Goal: Information Seeking & Learning: Learn about a topic

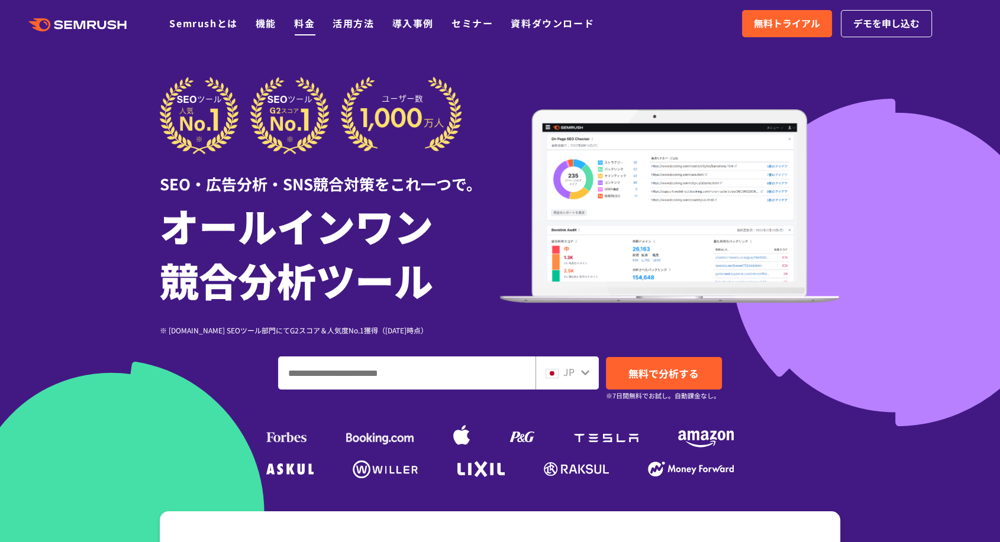
click at [294, 18] on link "料金" at bounding box center [304, 23] width 21 height 14
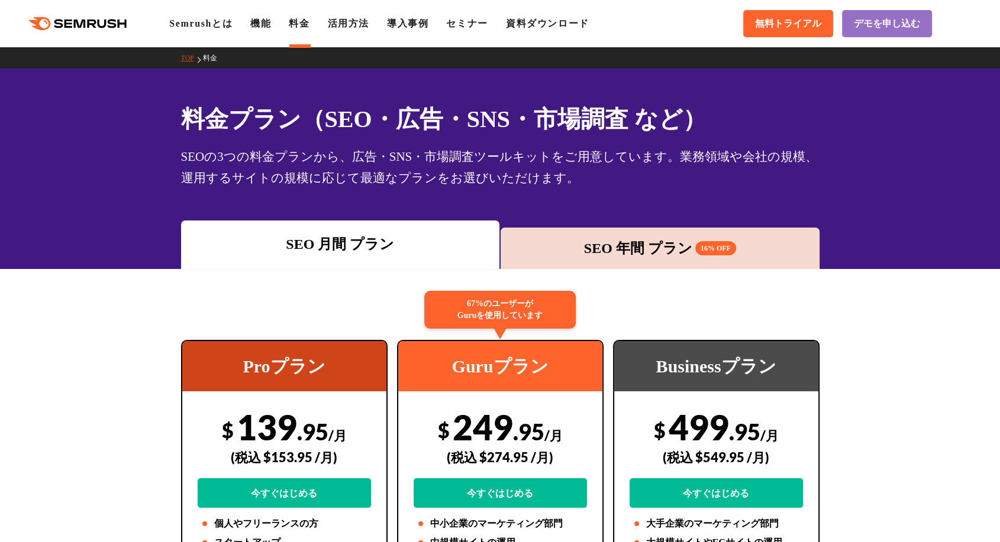
click at [587, 238] on div "SEO 年間 プラン 16% OFF" at bounding box center [659, 248] width 307 height 21
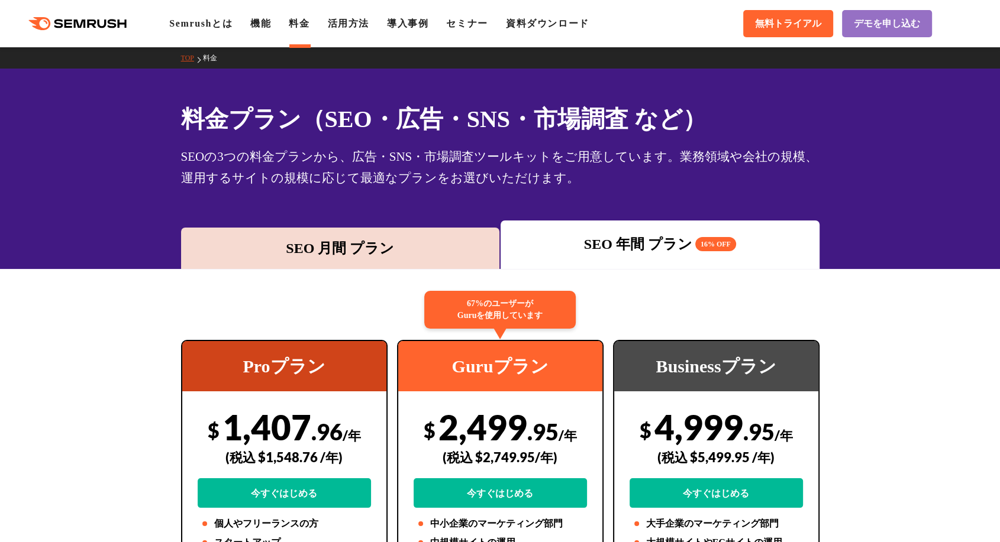
click at [382, 238] on div "SEO 月間 プラン" at bounding box center [340, 248] width 307 height 21
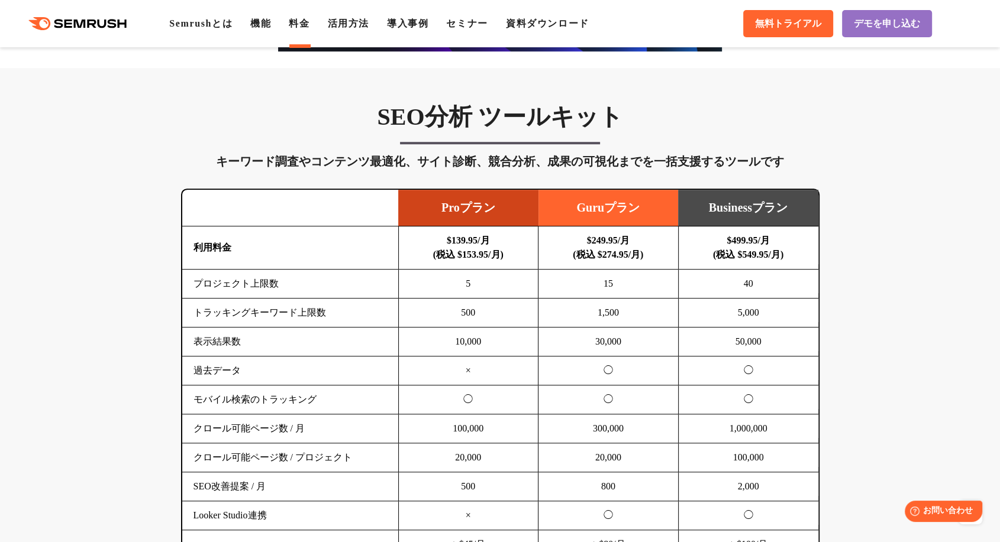
scroll to position [613, 0]
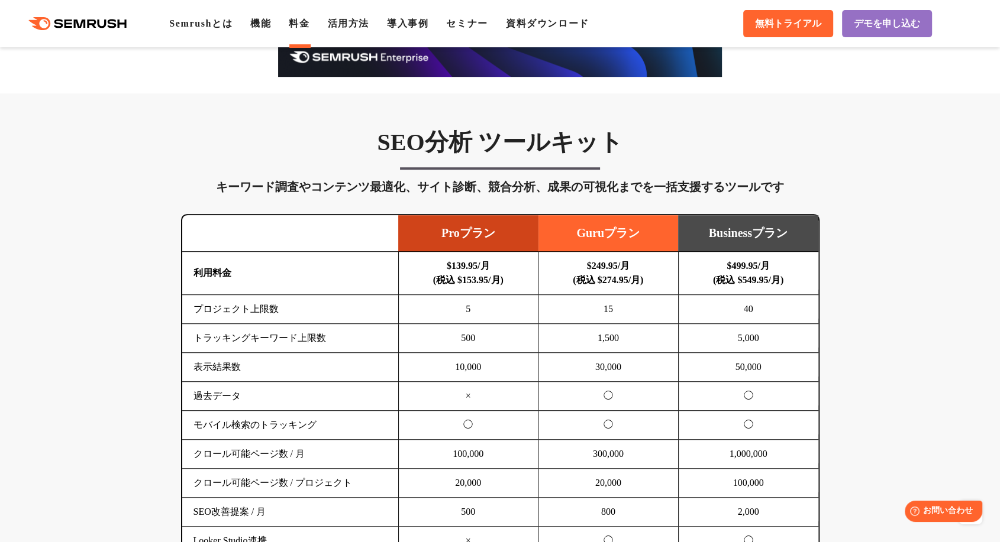
click at [204, 382] on td "過去データ" at bounding box center [290, 396] width 217 height 29
copy tr "過去データ"
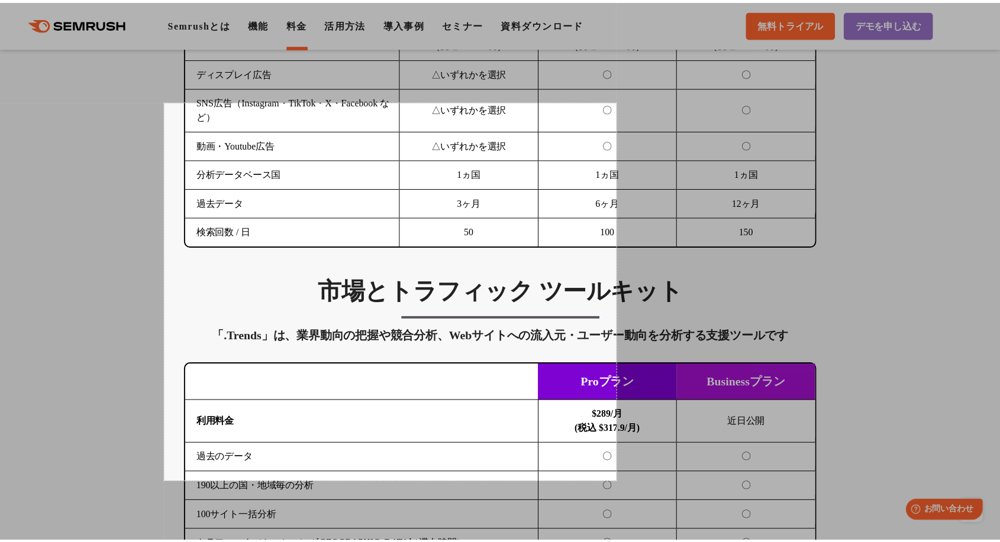
scroll to position [1767, 0]
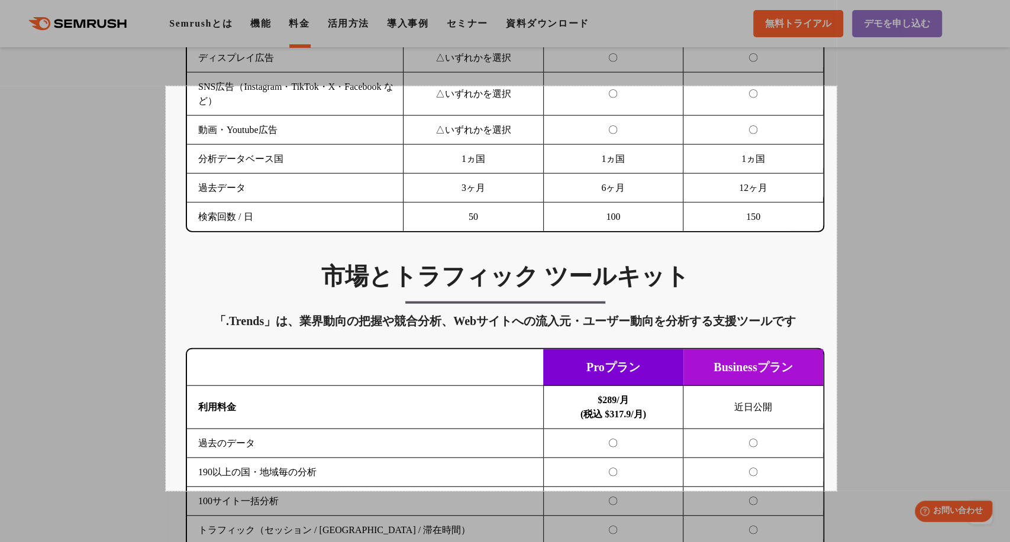
drag, startPoint x: 322, startPoint y: 233, endPoint x: 837, endPoint y: 491, distance: 575.7
click at [837, 491] on div "1134 X 685" at bounding box center [505, 301] width 1010 height 4136
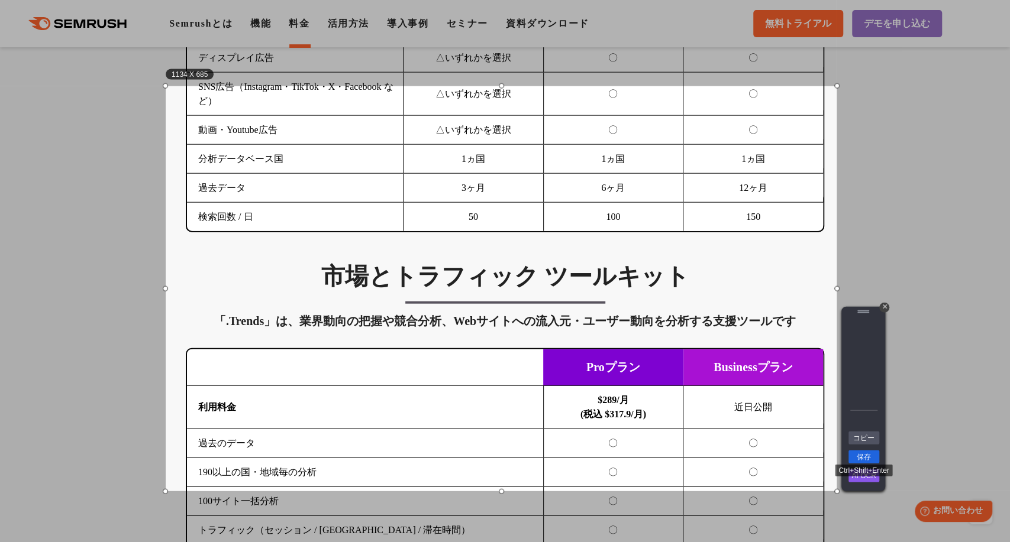
click at [870, 458] on link "保存" at bounding box center [863, 457] width 31 height 13
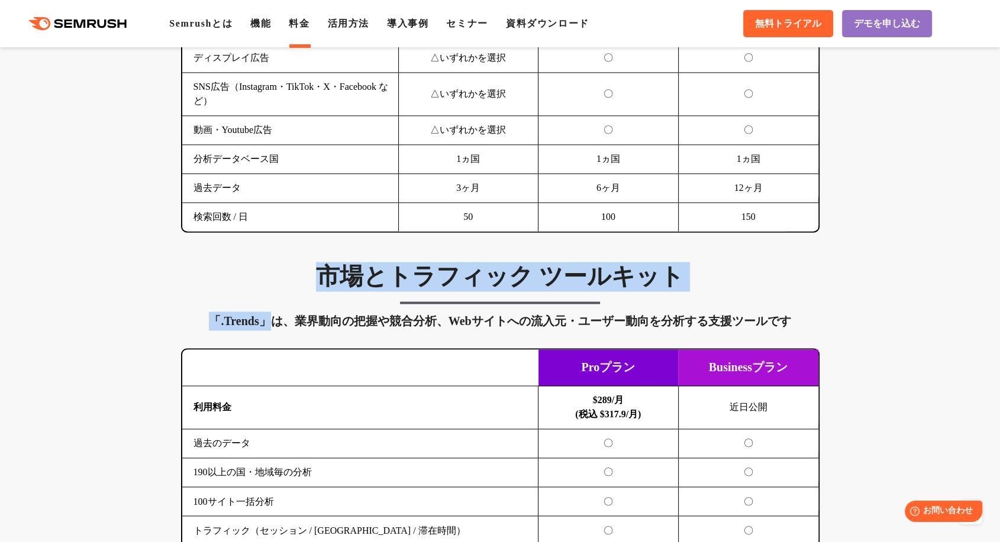
drag, startPoint x: 313, startPoint y: 105, endPoint x: 329, endPoint y: 149, distance: 47.2
click at [329, 262] on div "市場とトラフィック ツールキット 「.Trends」は、業界動向の把握や競合分析、Webサイトへの流入元・ユーザー動向を分析する支援ツールです 横にスワイプし…" at bounding box center [500, 462] width 662 height 400
copy div "市場とトラフィック ツールキット 「.Trends」"
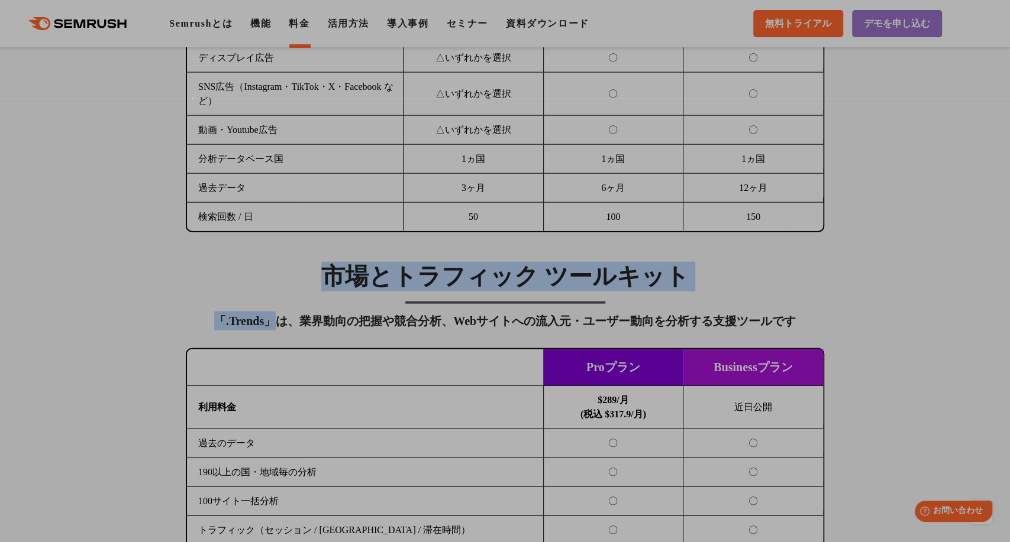
drag, startPoint x: 193, startPoint y: 99, endPoint x: 182, endPoint y: 96, distance: 11.6
click at [182, 96] on div "0 X 0" at bounding box center [505, 301] width 1010 height 4136
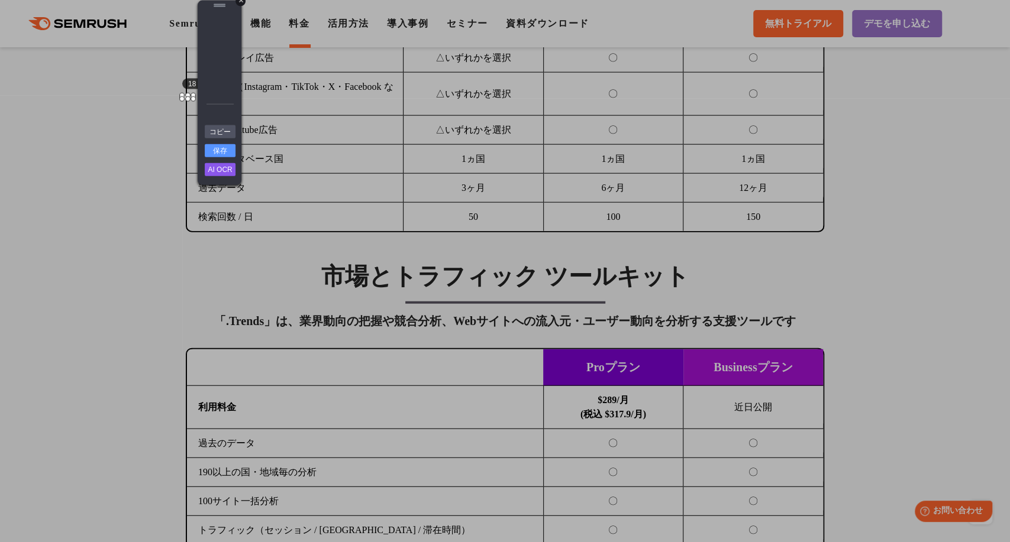
click at [241, 1] on div "+" at bounding box center [240, 1] width 10 height 10
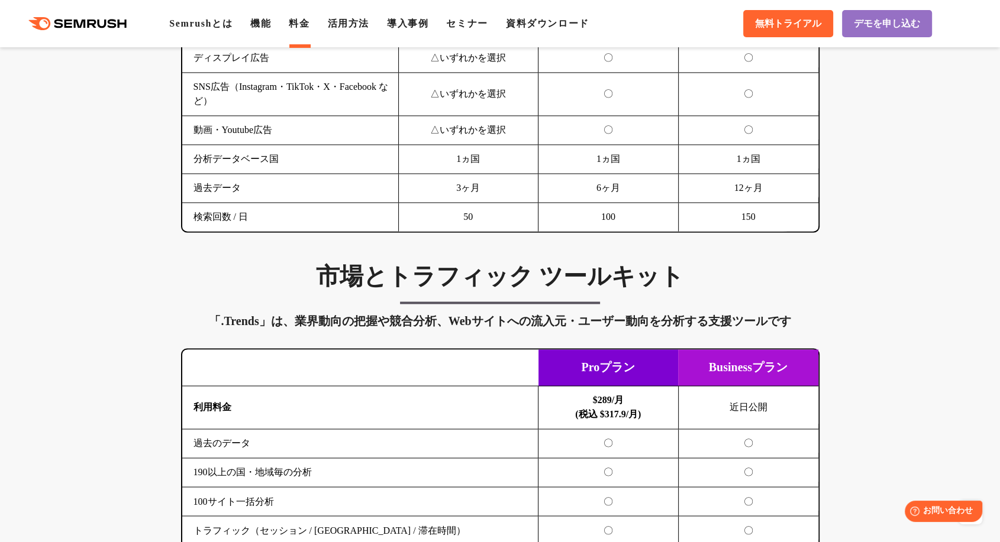
click at [351, 203] on td "検索回数 / 日" at bounding box center [290, 217] width 217 height 29
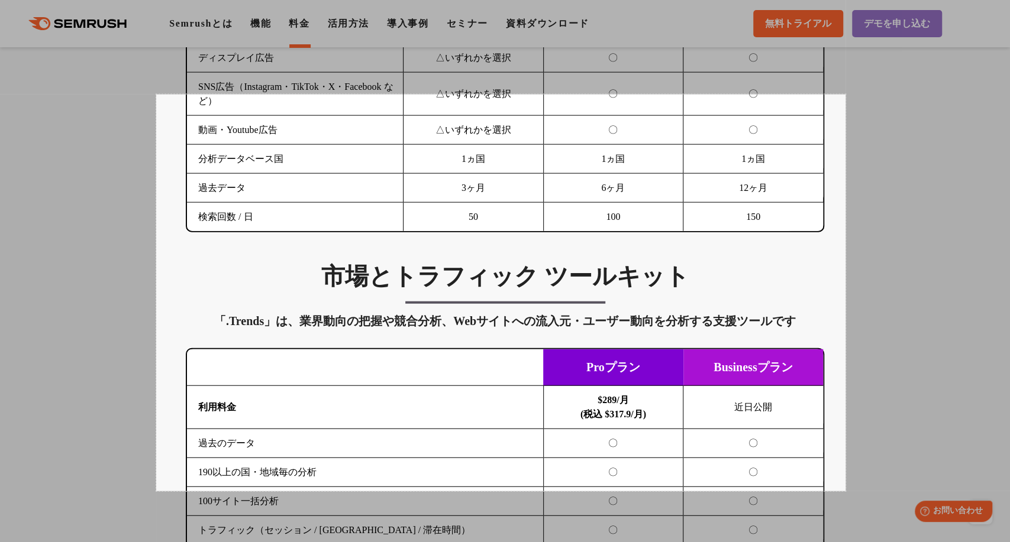
drag, startPoint x: 535, startPoint y: 306, endPoint x: 845, endPoint y: 492, distance: 361.1
click at [845, 492] on div "1165 X 671" at bounding box center [505, 301] width 1010 height 4136
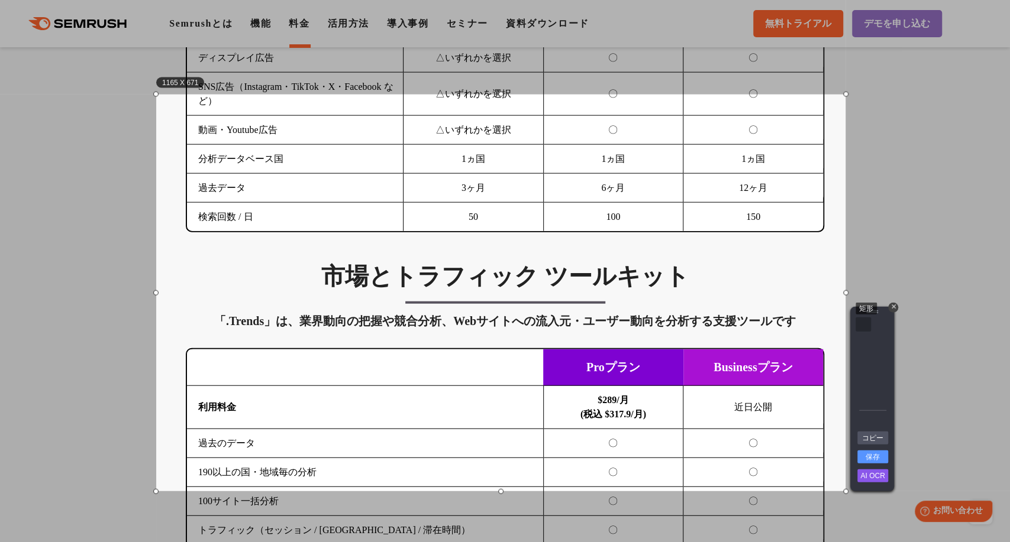
click at [857, 323] on div "矩形" at bounding box center [862, 325] width 15 height 14
click at [876, 457] on link "保存" at bounding box center [872, 457] width 31 height 13
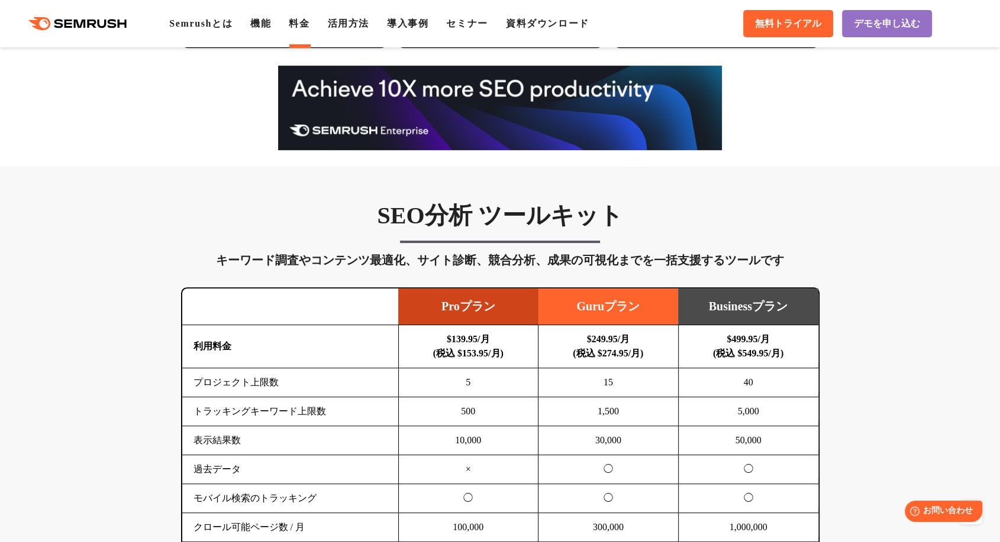
scroll to position [0, 0]
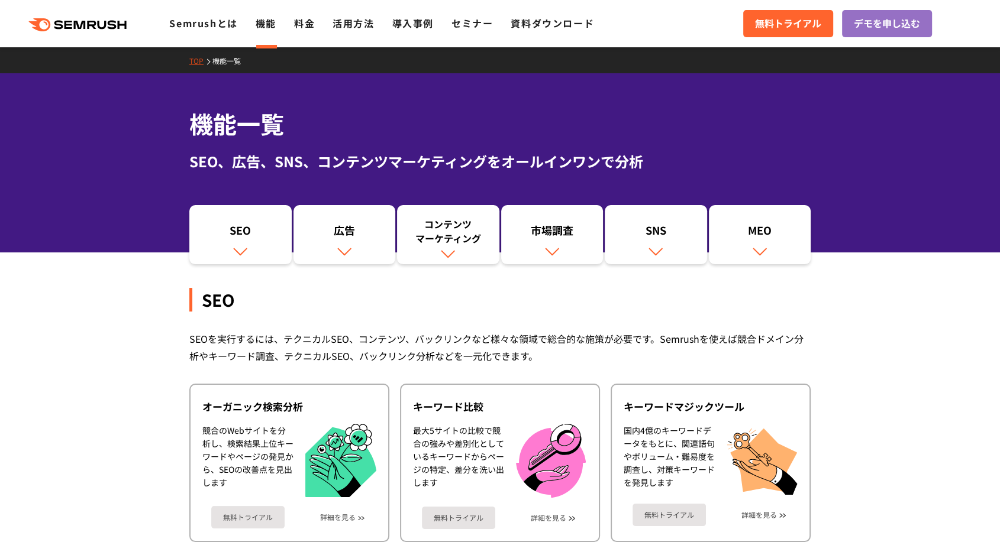
scroll to position [3064, 0]
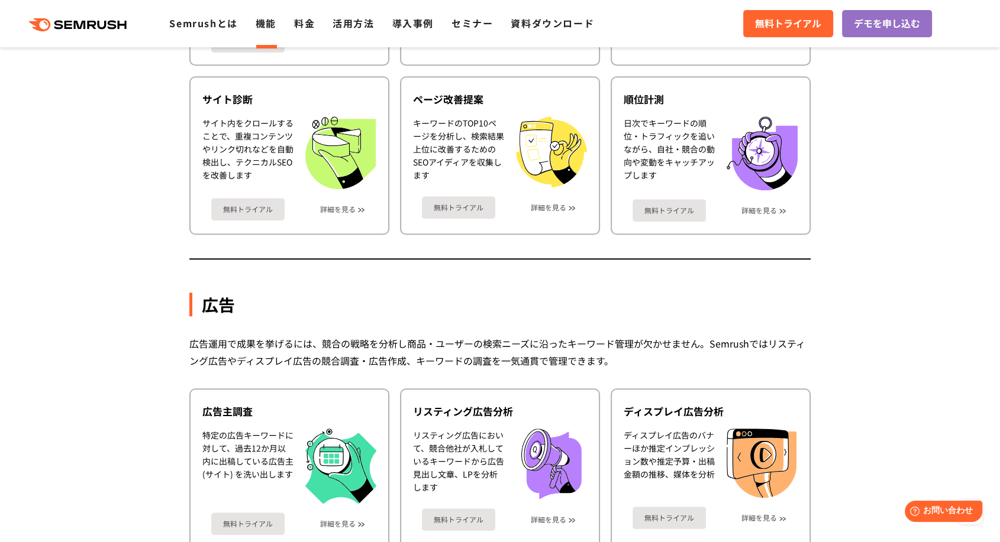
scroll to position [789, 0]
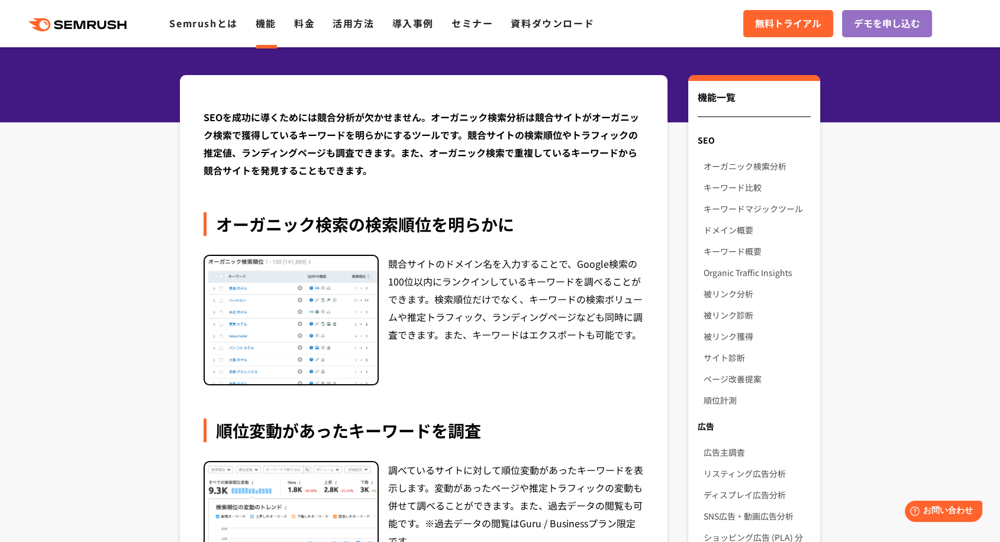
scroll to position [88, 0]
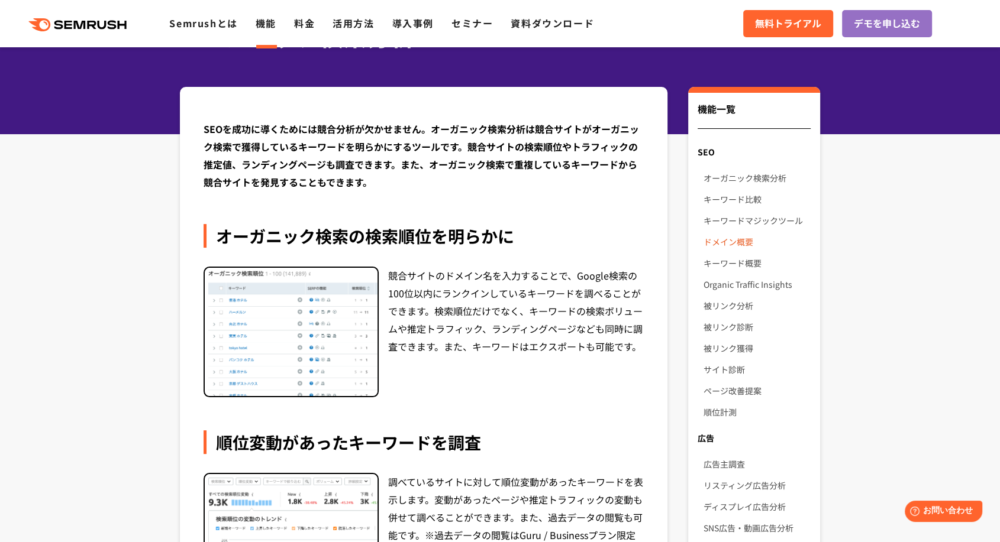
click at [707, 231] on link "ドメイン概要" at bounding box center [756, 241] width 107 height 21
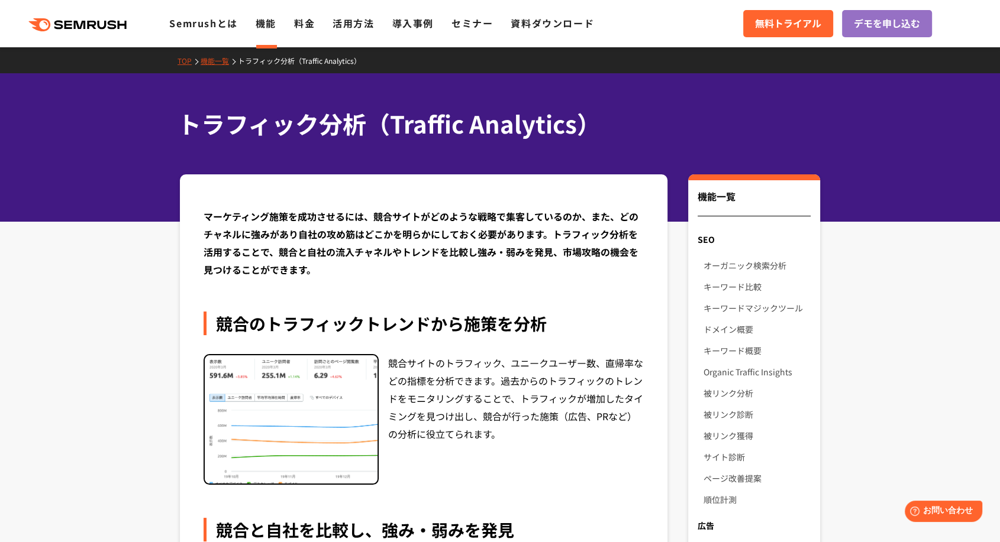
click at [561, 354] on div "競合サイトのトラフィック、ユニークユーザー数、直帰率などの指標を分析できます。過去からのトラフィックのトレンドをモニタリングすることで、トラフィックが増加した…" at bounding box center [516, 419] width 256 height 131
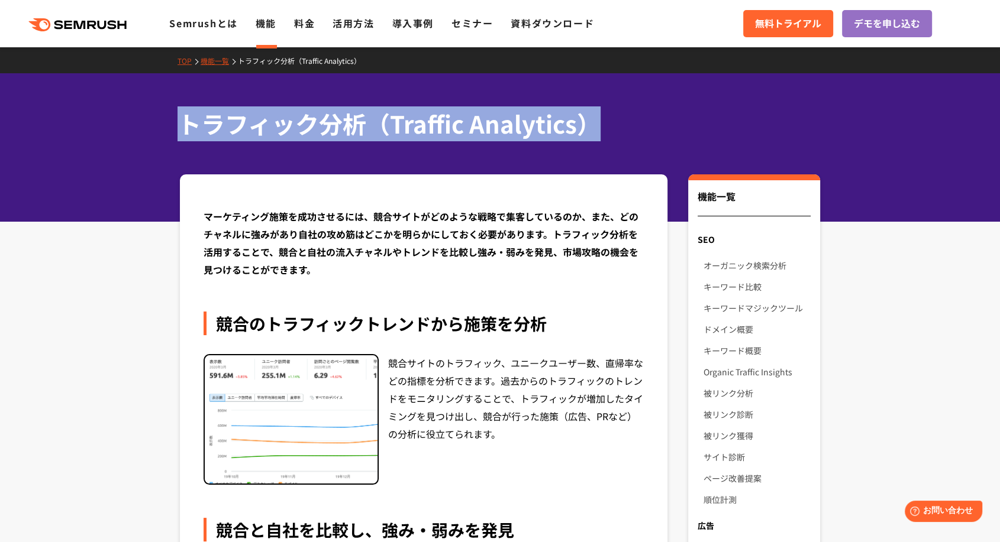
drag, startPoint x: 173, startPoint y: 96, endPoint x: 576, endPoint y: 82, distance: 403.7
click at [605, 96] on div "トラフィック分析（Traffic Analytics）" at bounding box center [500, 147] width 1000 height 148
copy h1 "トラフィック分析（Traffic Analytics）"
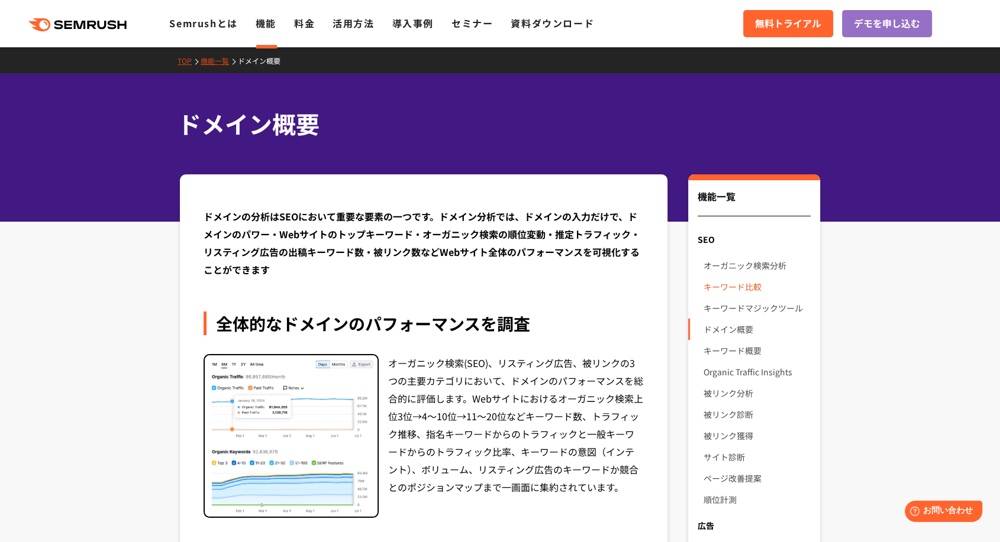
click at [724, 276] on link "キーワード比較" at bounding box center [756, 286] width 107 height 21
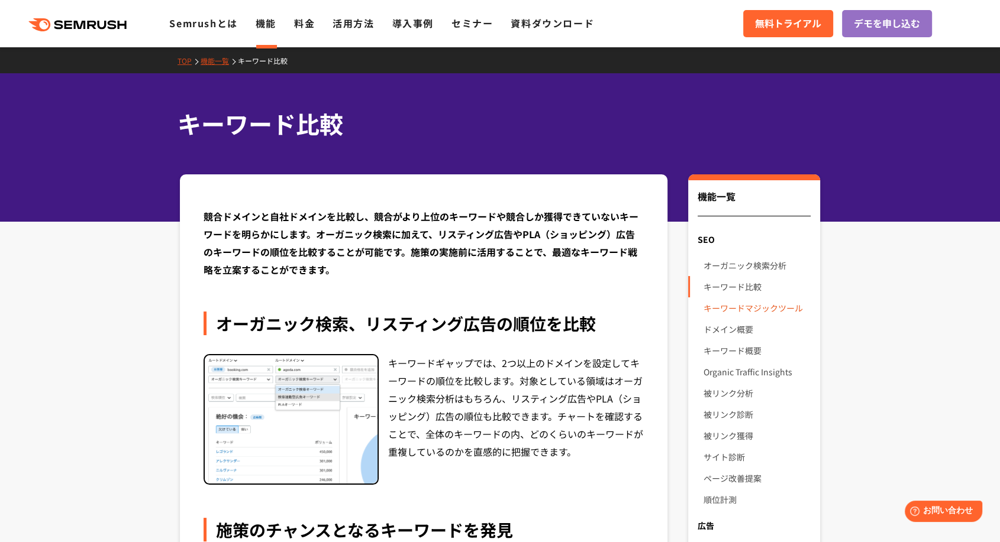
click at [748, 298] on link "キーワードマジックツール" at bounding box center [756, 308] width 107 height 21
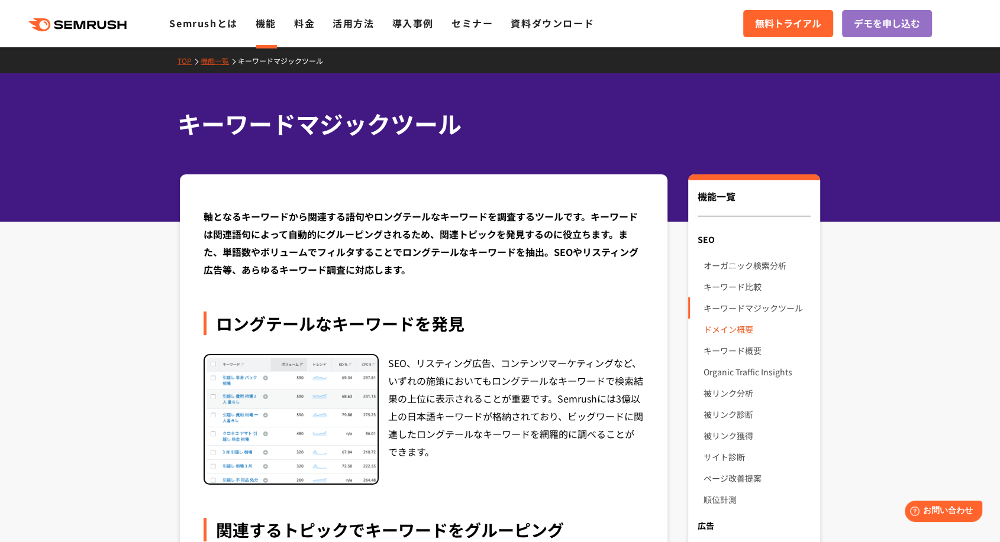
click at [726, 319] on link "ドメイン概要" at bounding box center [756, 329] width 107 height 21
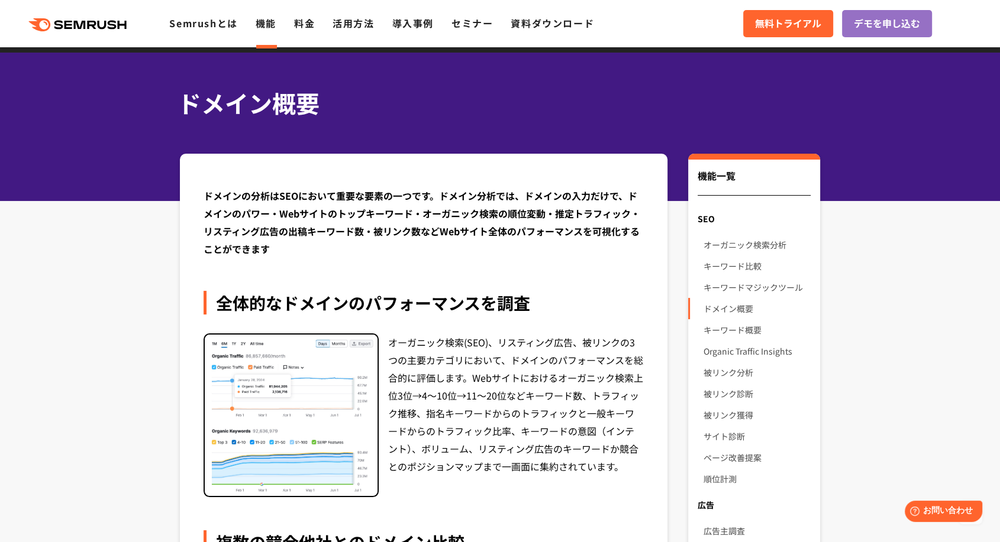
scroll to position [19, 0]
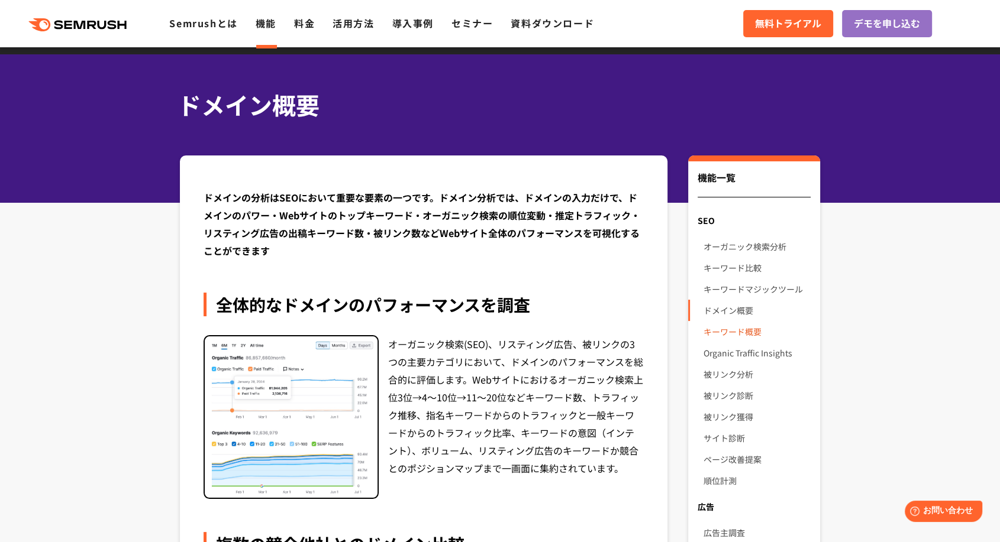
click at [722, 321] on link "キーワード概要" at bounding box center [756, 331] width 107 height 21
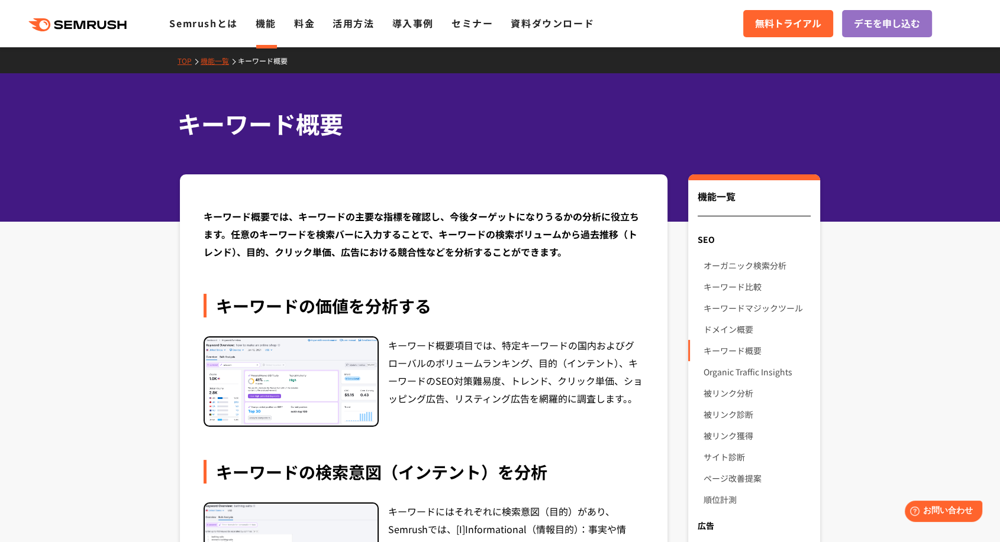
click at [724, 383] on link "被リンク分析" at bounding box center [756, 393] width 107 height 21
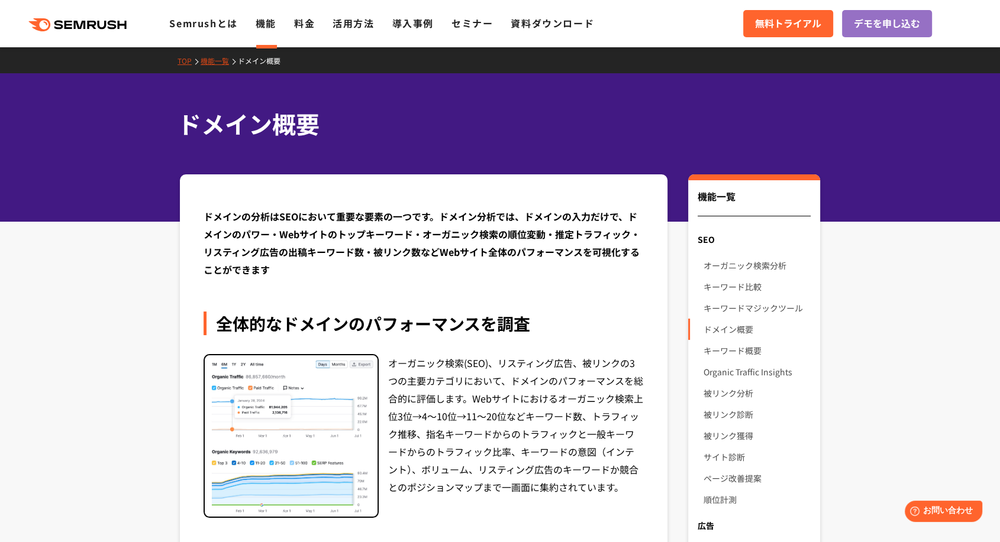
scroll to position [370, 0]
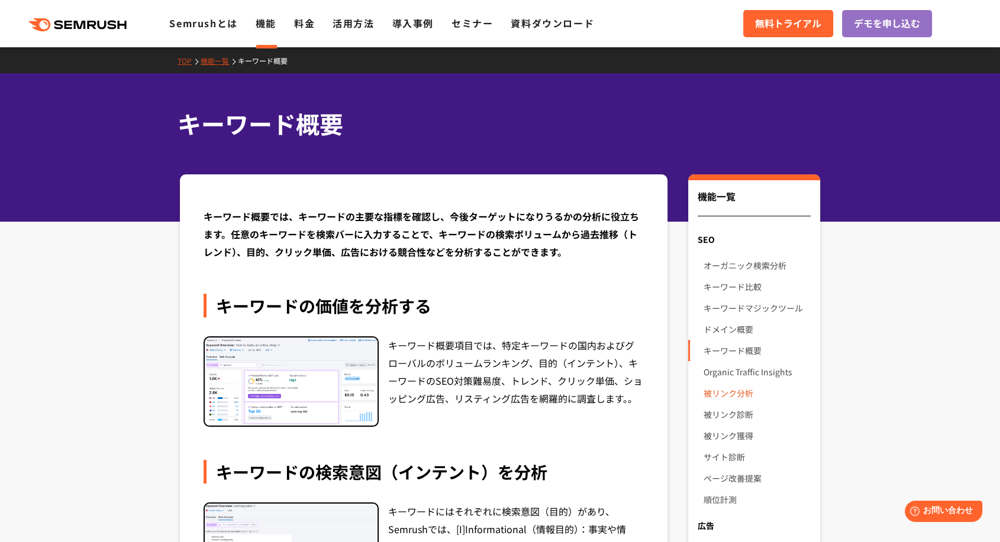
drag, startPoint x: 738, startPoint y: 320, endPoint x: 739, endPoint y: 340, distance: 19.6
click at [738, 361] on link "Organic Traffic Insights" at bounding box center [756, 371] width 107 height 21
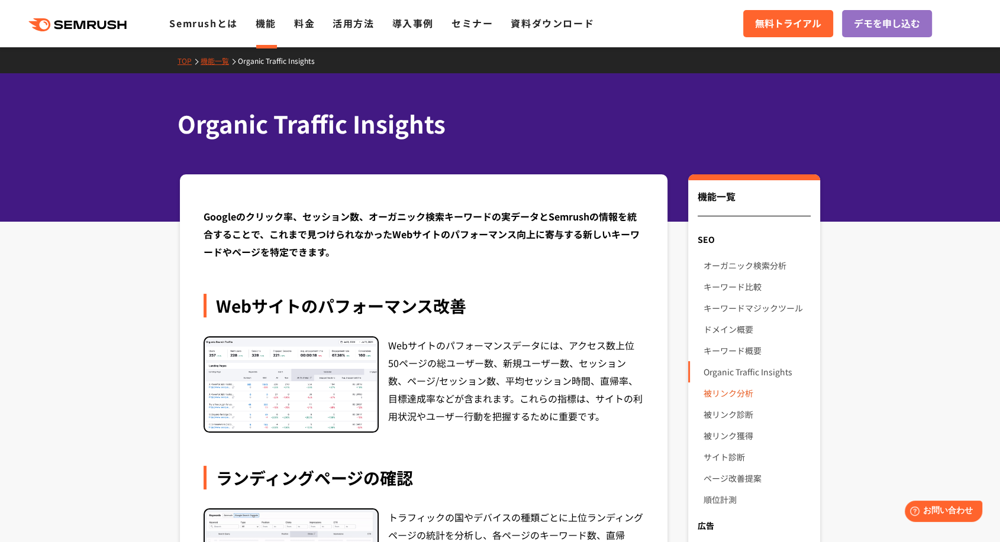
click at [716, 383] on link "被リンク分析" at bounding box center [756, 393] width 107 height 21
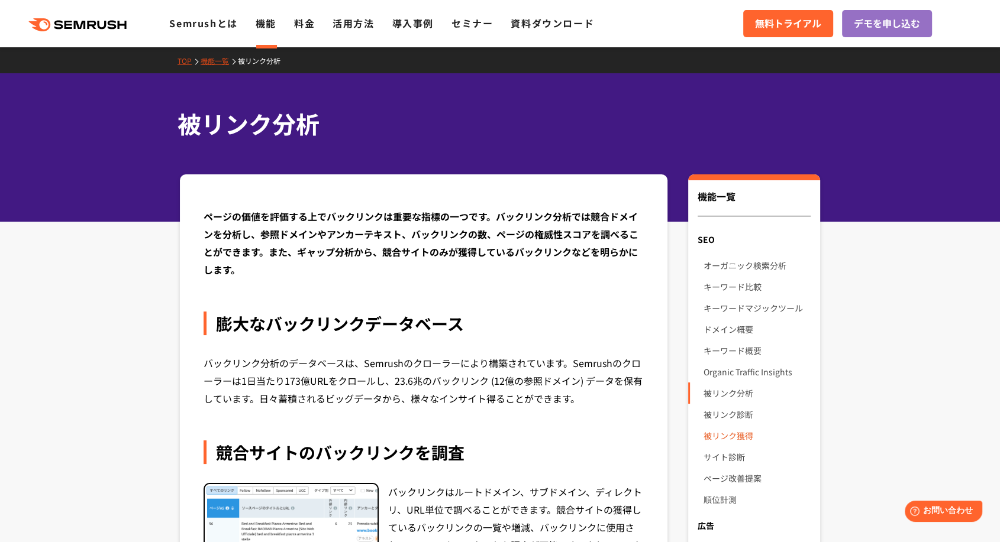
click at [722, 425] on link "被リンク獲得" at bounding box center [756, 435] width 107 height 21
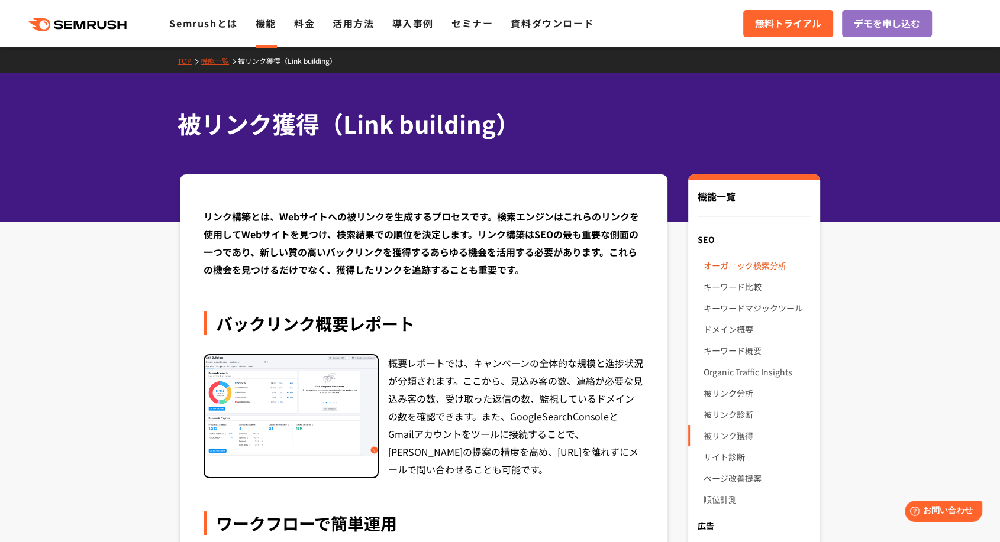
click at [737, 255] on link "オーガニック検索分析" at bounding box center [756, 265] width 107 height 21
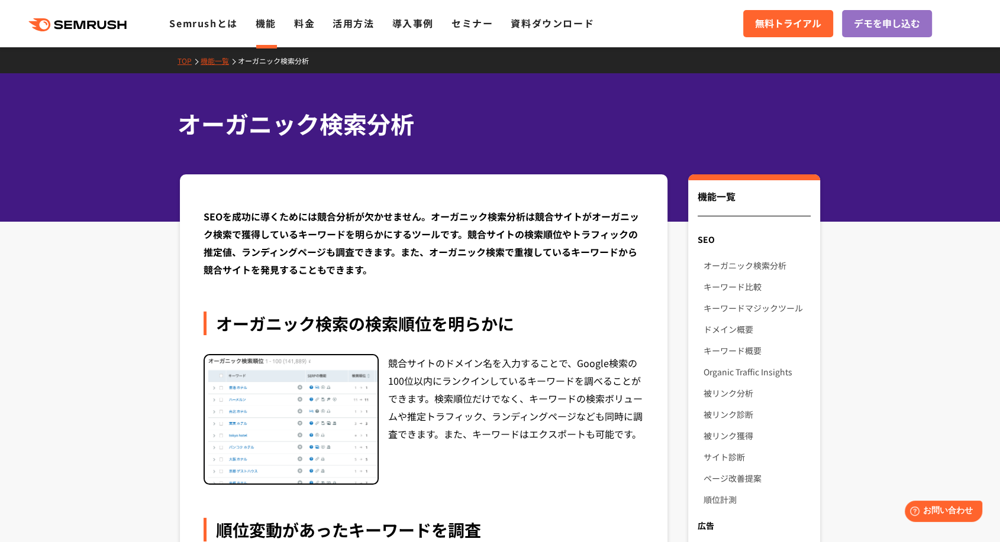
click at [543, 312] on div "オーガニック検索の検索順位を明らかに" at bounding box center [424, 324] width 440 height 24
